Goal: Information Seeking & Learning: Learn about a topic

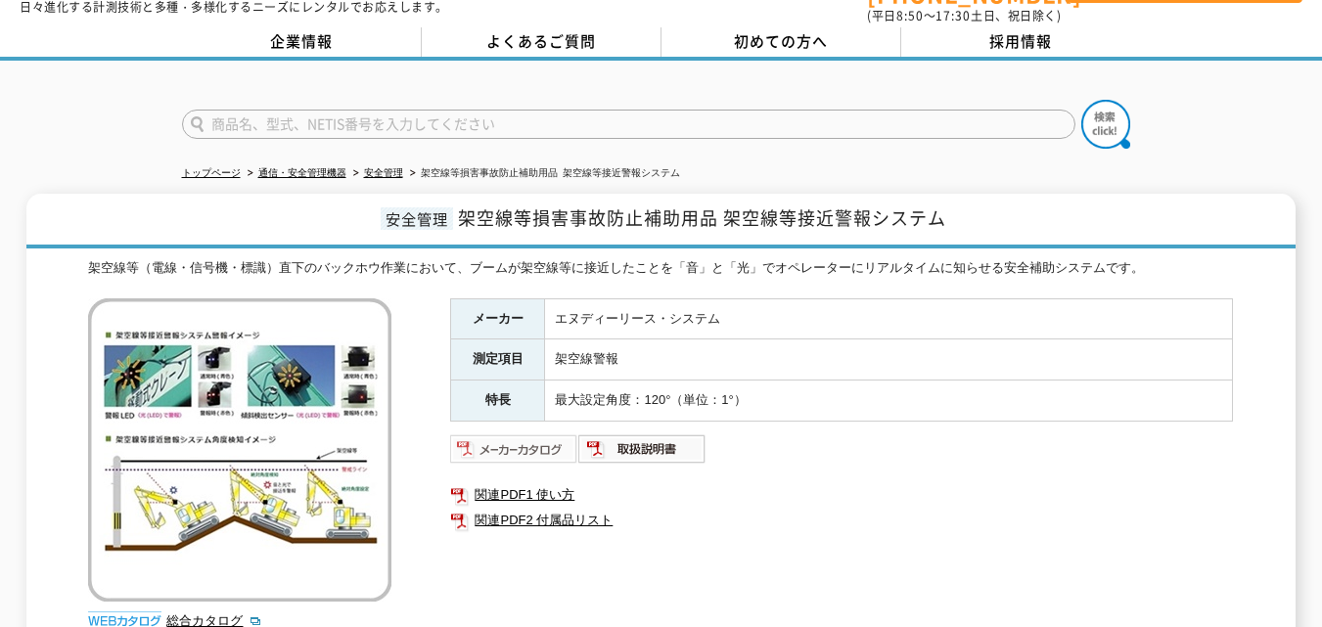
scroll to position [130, 0]
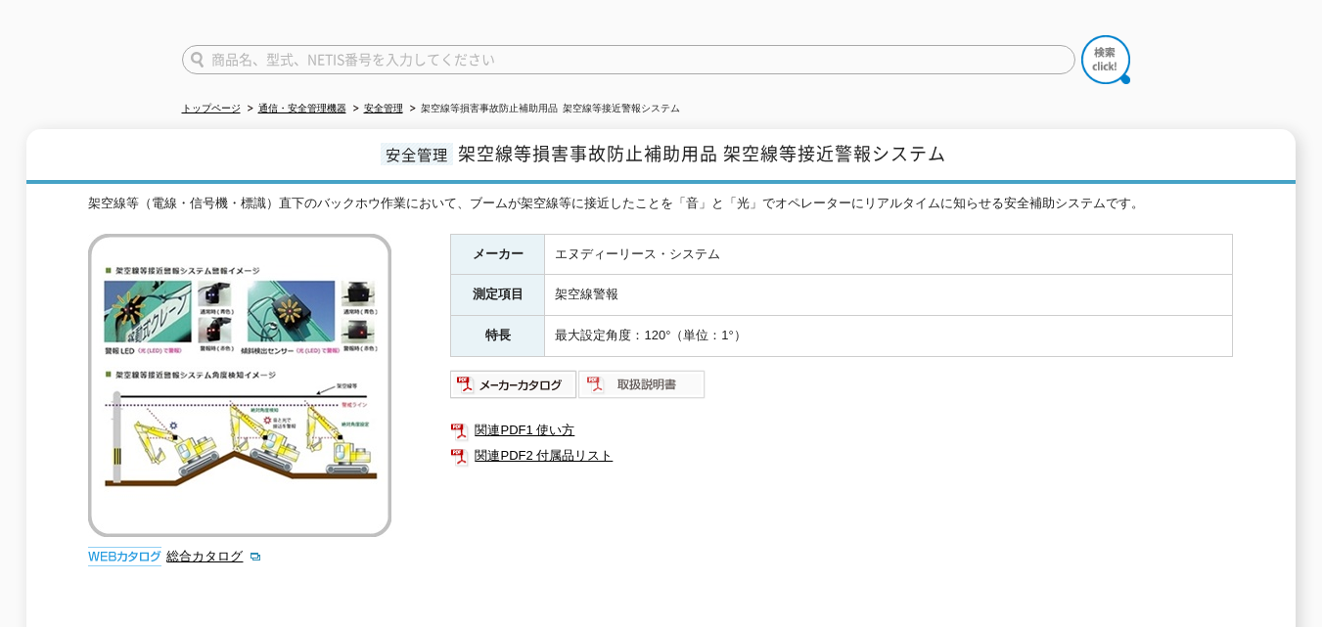
click at [620, 384] on img at bounding box center [642, 384] width 128 height 31
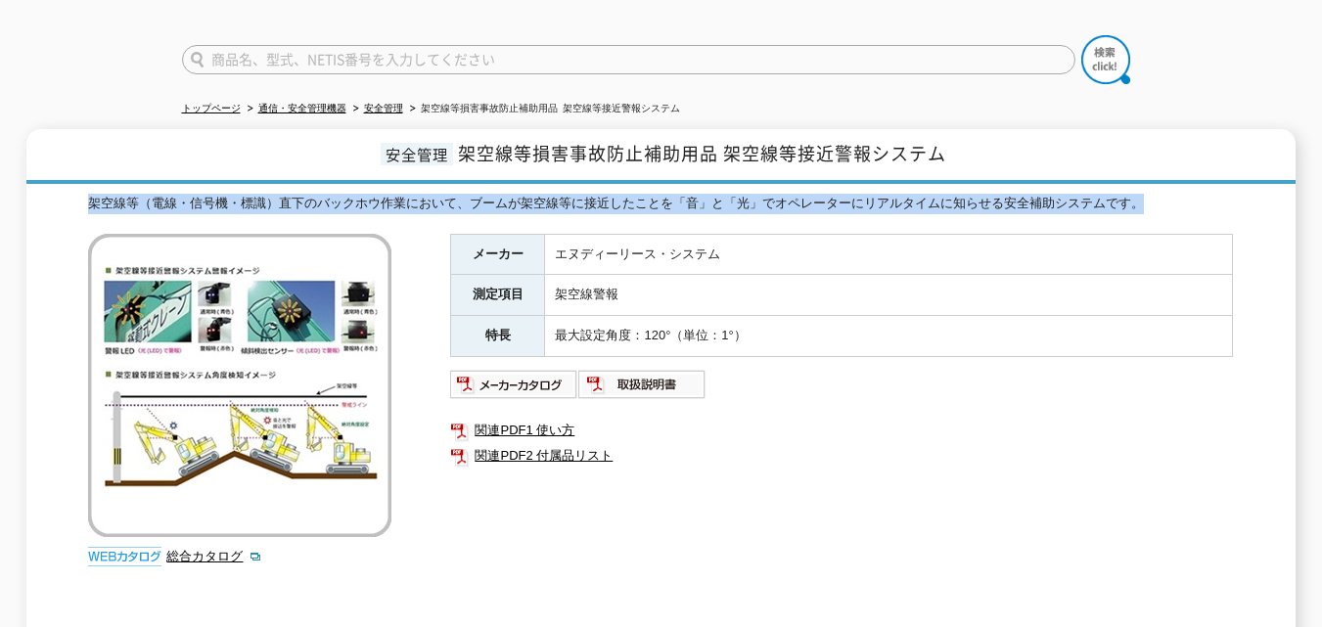
drag, startPoint x: 90, startPoint y: 187, endPoint x: 1175, endPoint y: 199, distance: 1085.0
click at [1175, 199] on div "架空線等（電線・信号機・標識）直下のバックホウ作業において、ブームが架空線等に接近したことを「音」と「光」でオペレーターにリアルタイムに知らせる安全補助システ…" at bounding box center [660, 204] width 1145 height 21
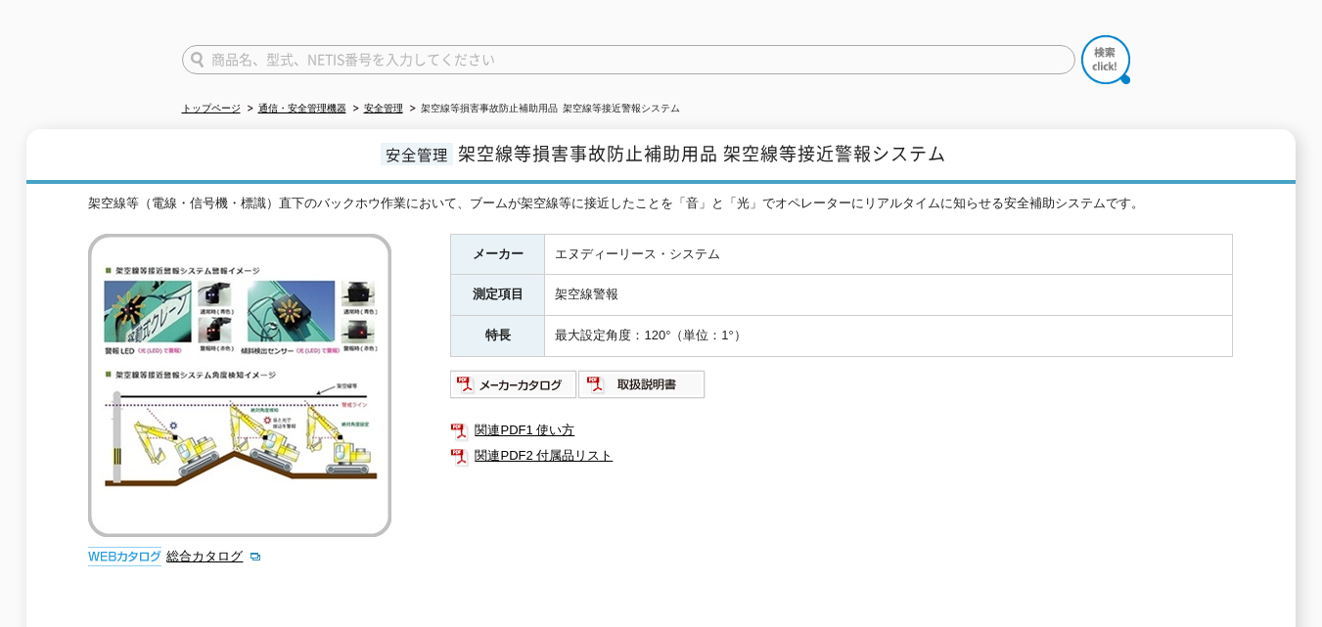
click at [1047, 490] on div "メーカー エヌディーリース・システム 測定項目 架空線警報 特長 最大設定角度：120°（単位：1°） 関連PDF1 使い方 関連PDF2 付属品リスト" at bounding box center [841, 444] width 783 height 421
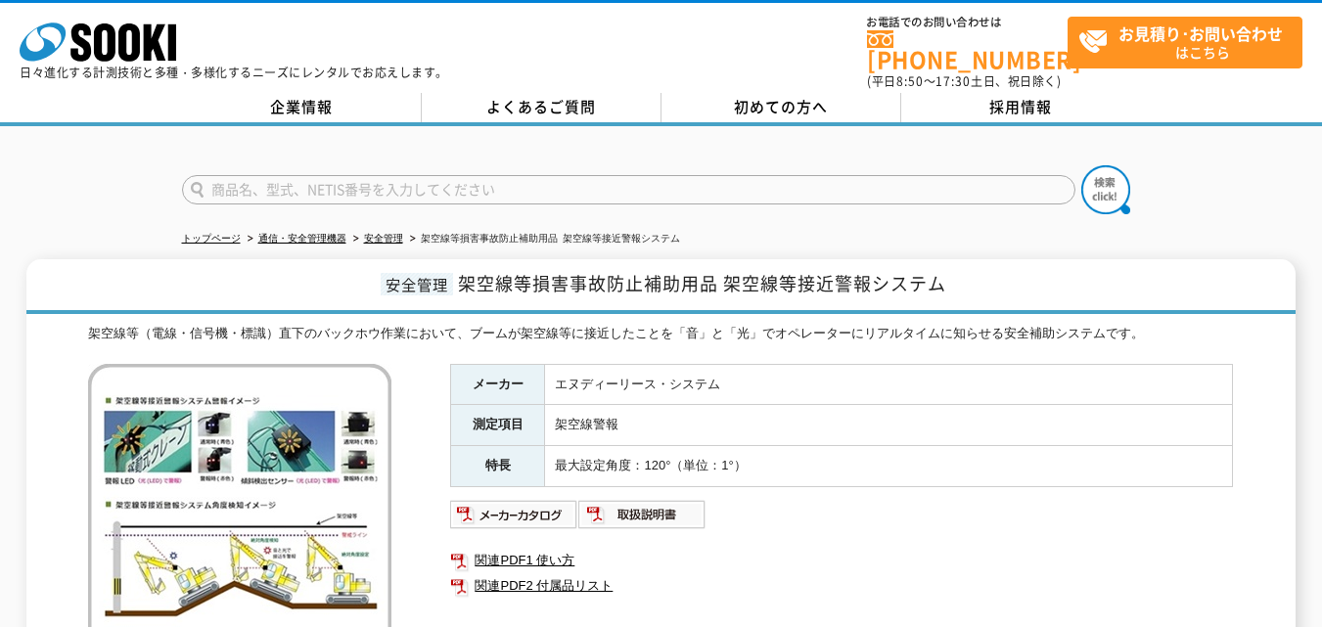
scroll to position [261, 0]
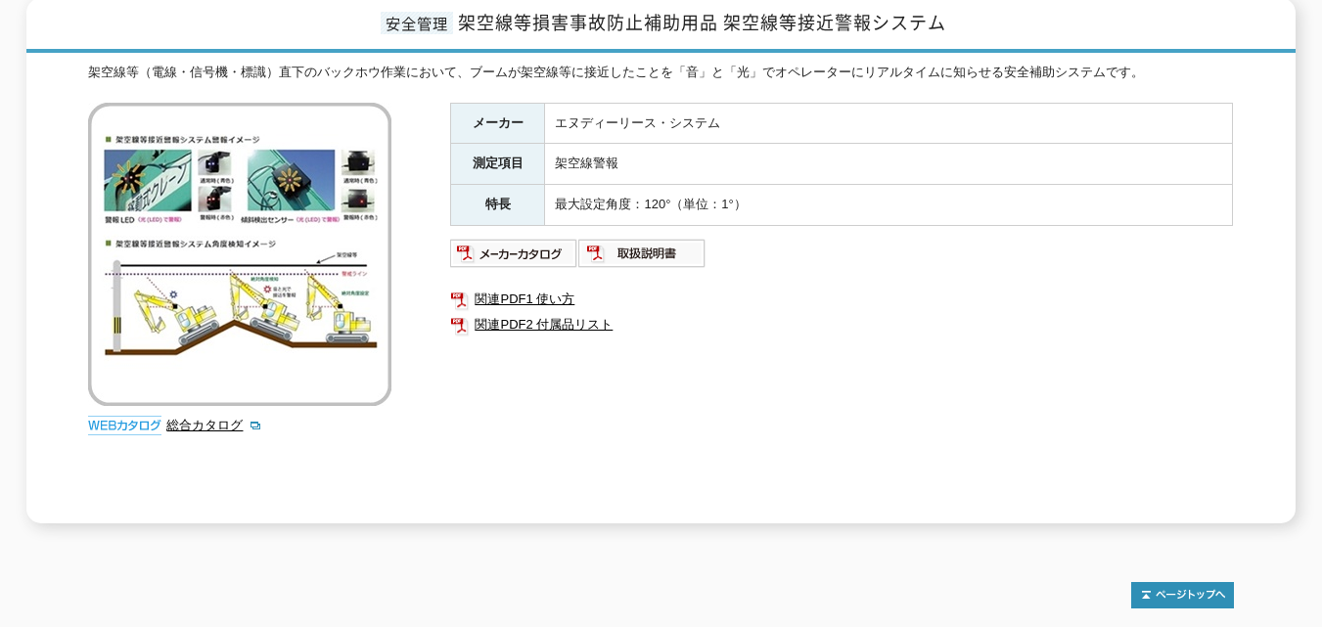
click at [61, 477] on div "安全管理 架空線等損害事故防止補助用品 架空線等接近警報システム 架空線等（電線・信号機・標識）直下のバックホウ作業において、ブームが架空線等に接近したことを…" at bounding box center [660, 260] width 1269 height 525
click at [1261, 472] on div "安全管理 架空線等損害事故防止補助用品 架空線等接近警報システム 架空線等（電線・信号機・標識）直下のバックホウ作業において、ブームが架空線等に接近したことを…" at bounding box center [660, 260] width 1269 height 525
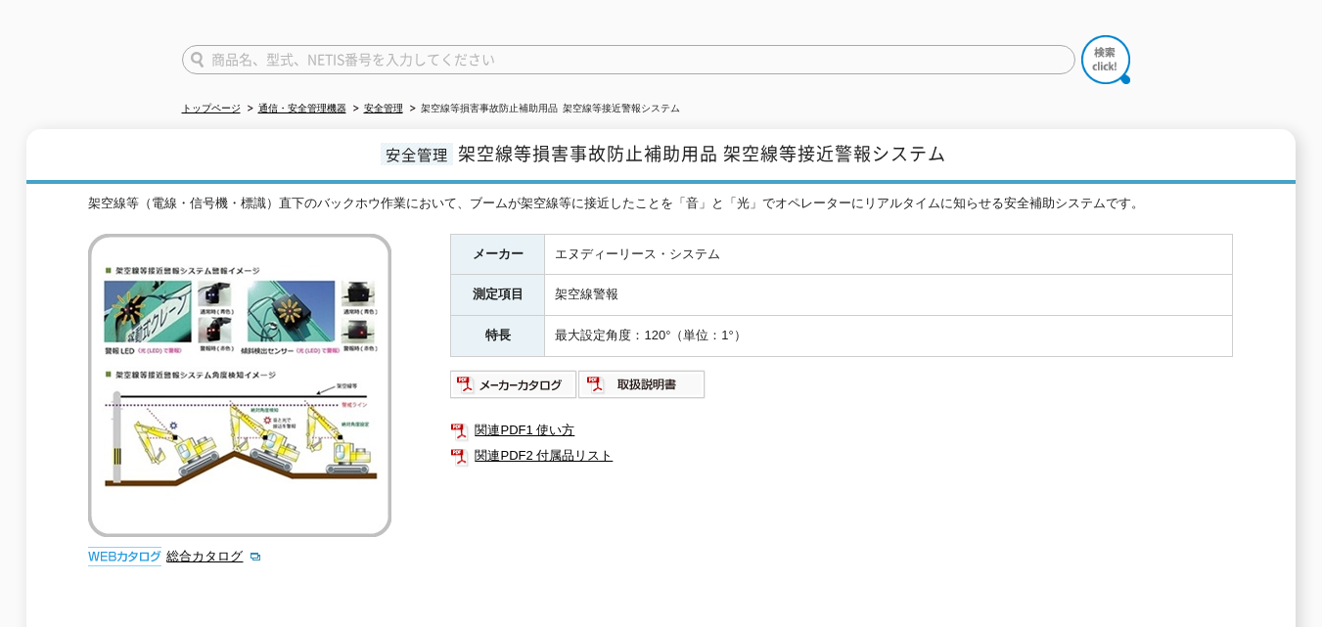
scroll to position [0, 0]
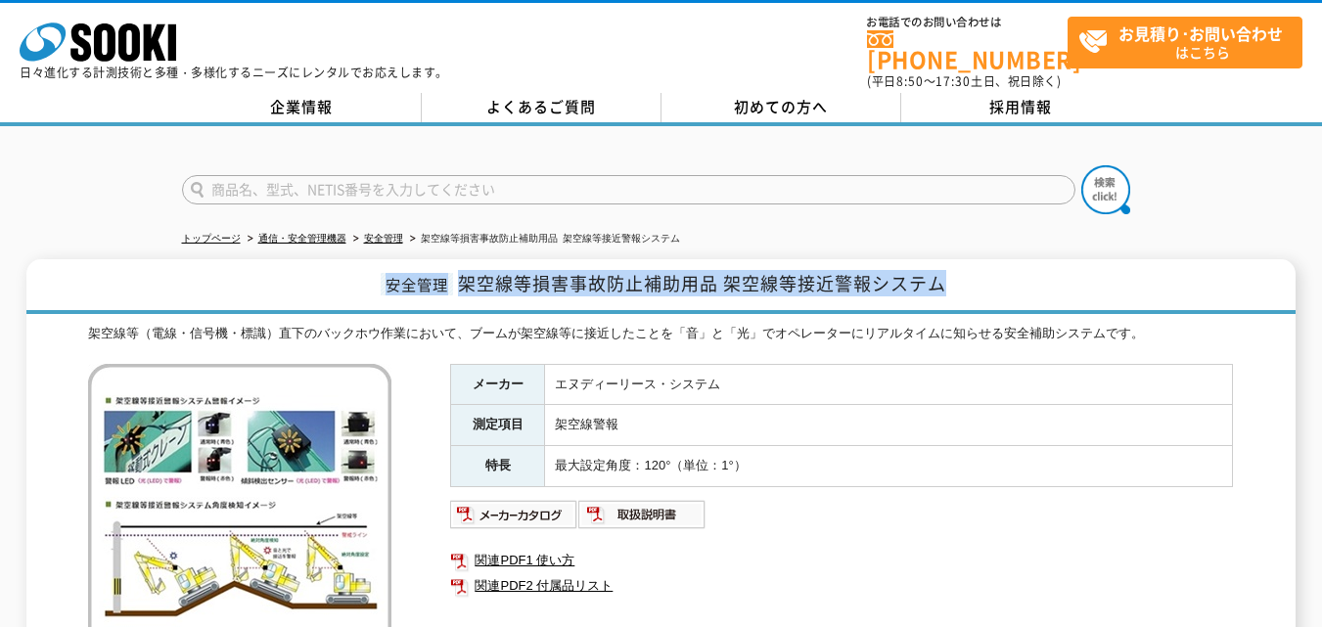
drag, startPoint x: 1244, startPoint y: 252, endPoint x: 64, endPoint y: 289, distance: 1181.3
click at [64, 289] on h1 "安全管理 架空線等損害事故防止補助用品 架空線等接近警報システム" at bounding box center [660, 286] width 1269 height 55
click at [54, 281] on h1 "安全管理 架空線等損害事故防止補助用品 架空線等接近警報システム" at bounding box center [660, 286] width 1269 height 55
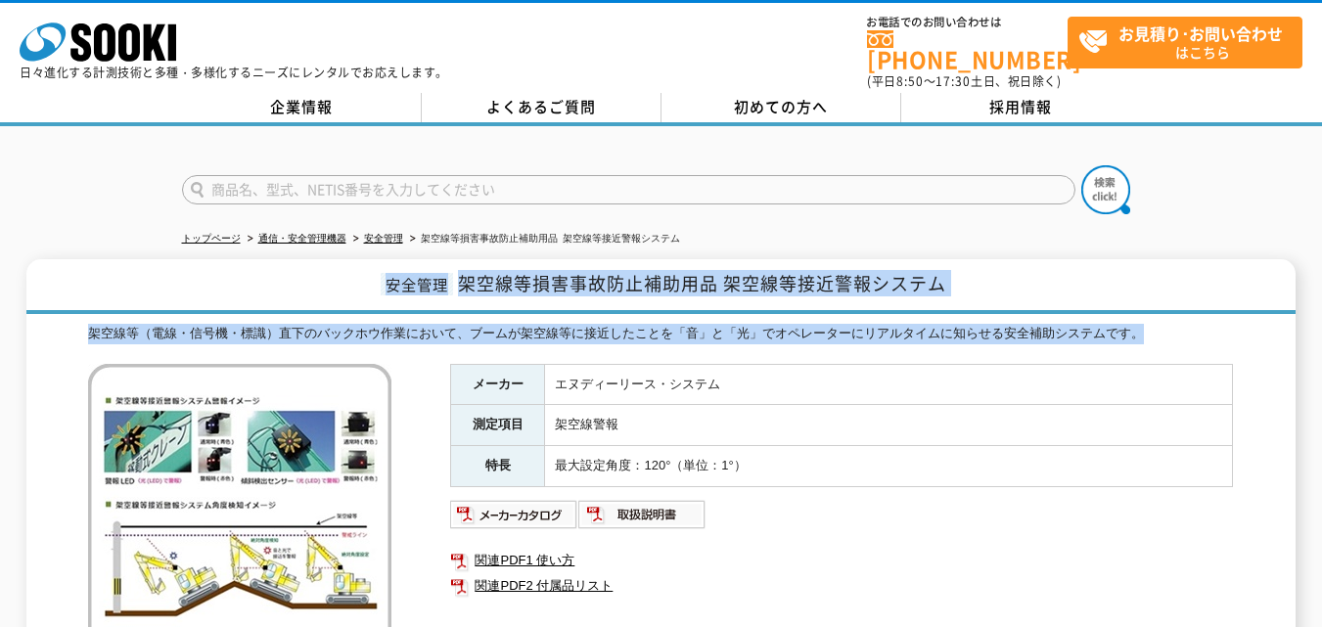
drag, startPoint x: 52, startPoint y: 270, endPoint x: 1168, endPoint y: 338, distance: 1118.3
click at [1151, 331] on div "安全管理 架空線等損害事故防止補助用品 架空線等接近警報システム 架空線等（電線・信号機・標識）直下のバックホウ作業において、ブームが架空線等に接近したことを…" at bounding box center [660, 521] width 1269 height 525
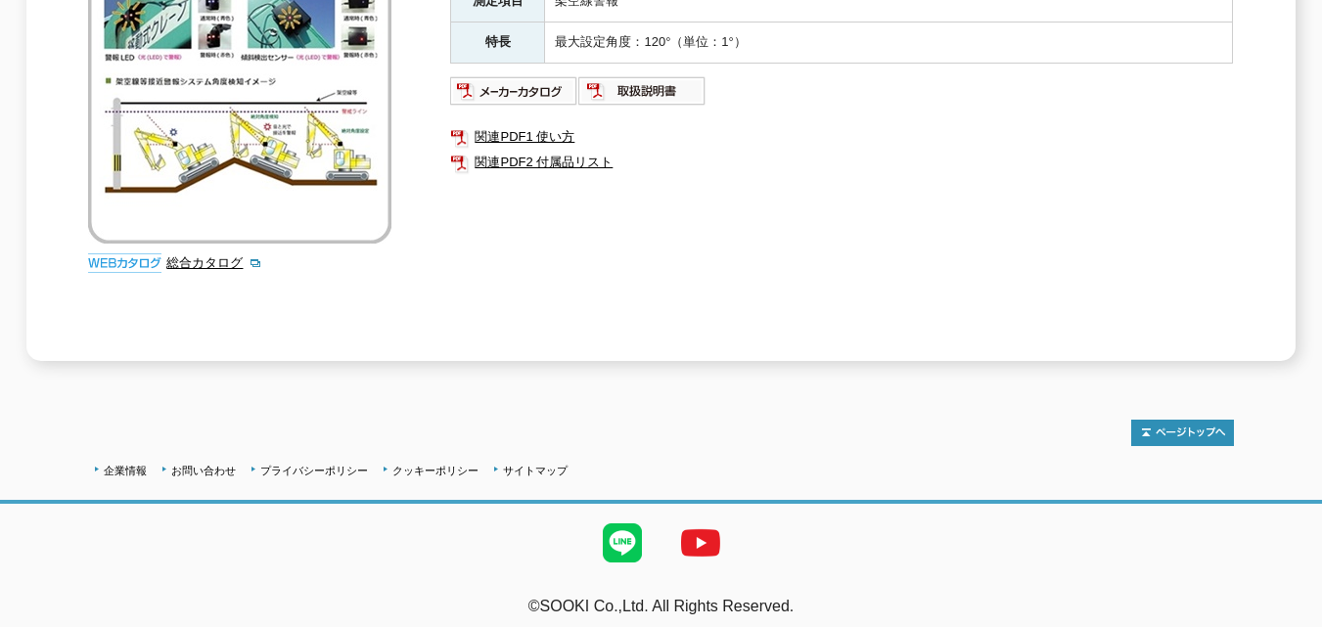
click at [1247, 318] on div "安全管理 架空線等損害事故防止補助用品 架空線等接近警報システム 架空線等（電線・信号機・標識）直下のバックホウ作業において、ブームが架空線等に接近したことを…" at bounding box center [660, 98] width 1269 height 525
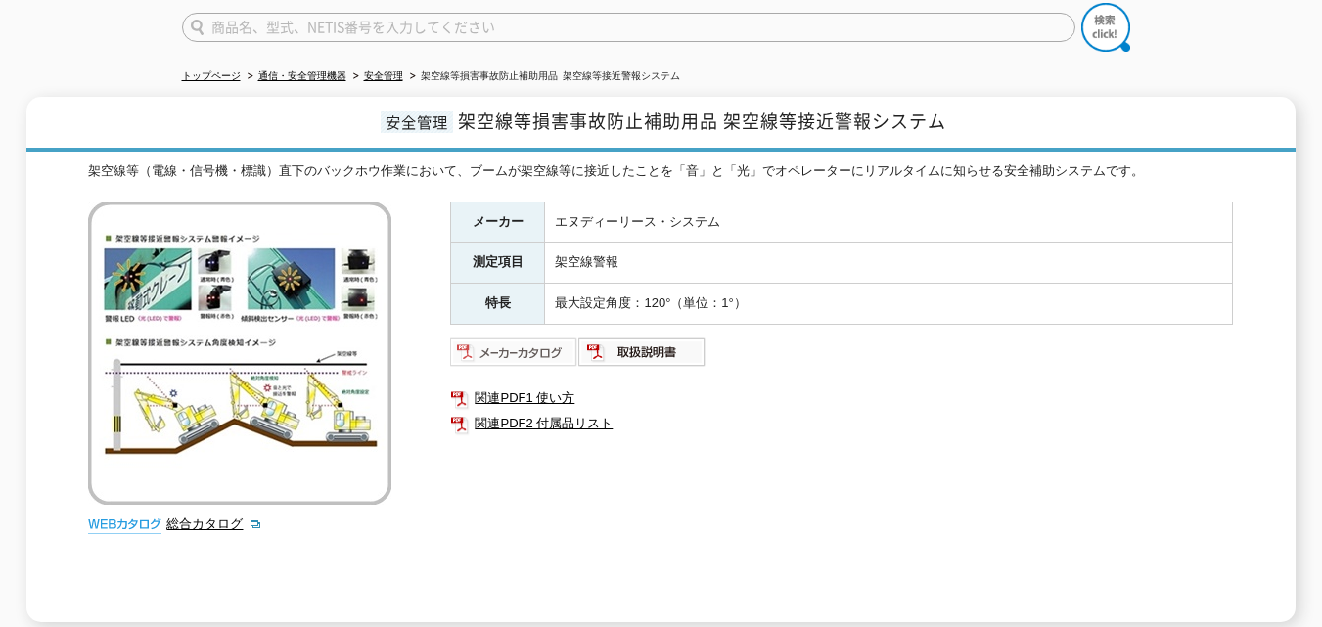
click at [524, 340] on img at bounding box center [514, 352] width 128 height 31
click at [544, 342] on img at bounding box center [514, 352] width 128 height 31
